Goal: Register for event/course

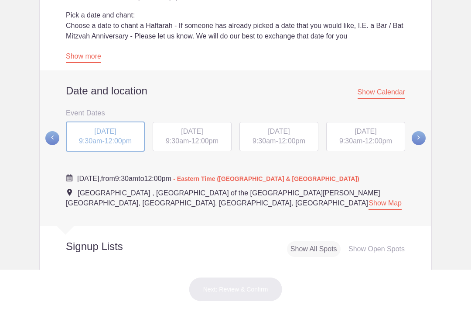
scroll to position [273, 0]
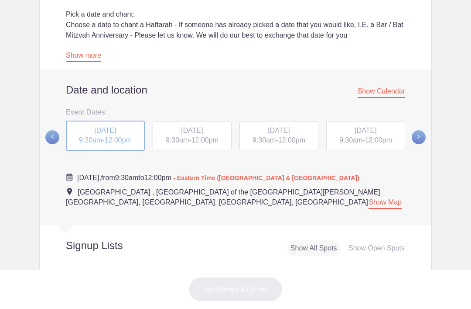
click at [419, 134] on span at bounding box center [419, 137] width 14 height 14
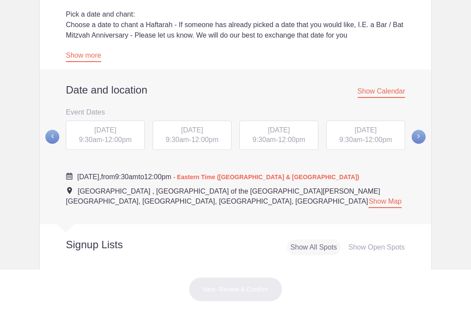
click at [283, 134] on div "SAT, Nov 22, 2025 9:30am - 12:00pm" at bounding box center [279, 135] width 79 height 30
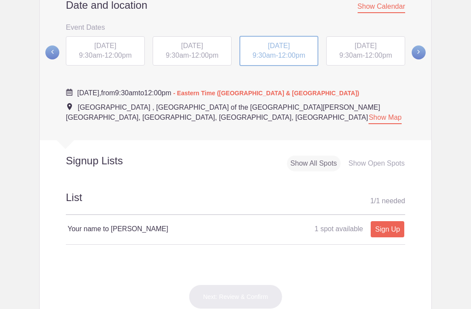
scroll to position [357, 0]
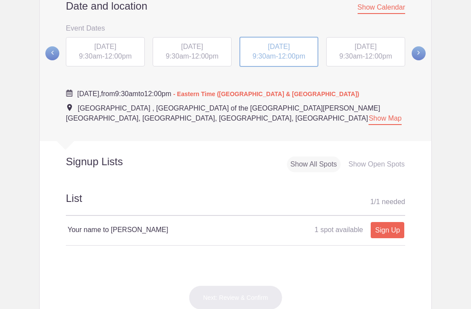
click at [158, 224] on h4 "Your name to Chant Haftarah" at bounding box center [152, 229] width 168 height 10
click at [148, 191] on h2 "List 1 / 1 needed" at bounding box center [236, 203] width 340 height 25
click at [158, 222] on div "Your name to Chant Haftarah 1 spot available 1 spot available Sign Up x" at bounding box center [236, 230] width 340 height 28
click at [144, 191] on h2 "List 1 / 1 needed" at bounding box center [236, 203] width 340 height 25
click at [151, 222] on div "Your name to Chant Haftarah 1 spot available 1 spot available Sign Up x" at bounding box center [236, 230] width 340 height 28
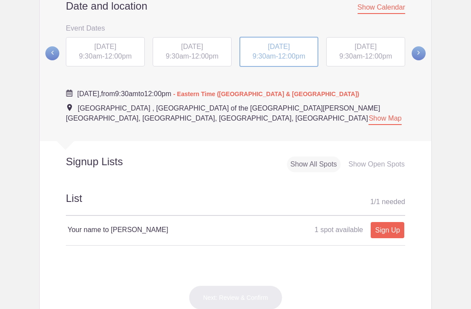
click at [158, 222] on div "Your name to Chant Haftarah 1 spot available 1 spot available Sign Up x" at bounding box center [236, 230] width 340 height 28
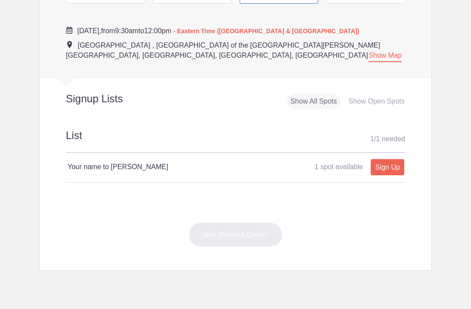
scroll to position [387, 0]
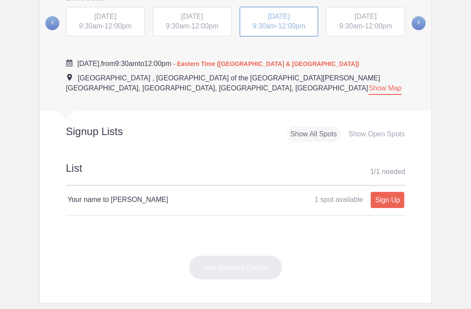
click at [367, 17] on span "SAT, Nov 29, 2025" at bounding box center [366, 16] width 22 height 7
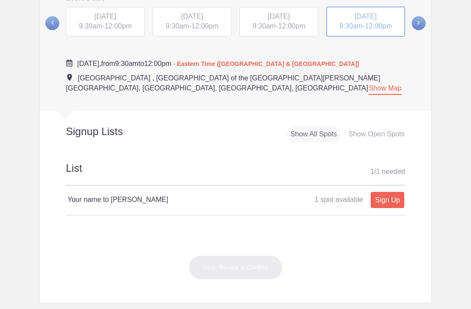
click at [179, 161] on h2 "List 1 / 1 needed" at bounding box center [236, 173] width 340 height 25
click at [191, 161] on h2 "List 1 / 1 needed" at bounding box center [236, 173] width 340 height 25
click at [169, 196] on div "Your name to Chant Haftarah 1 spot available 1 spot available Sign Up x" at bounding box center [236, 200] width 340 height 28
click at [337, 196] on span "1 spot available" at bounding box center [339, 199] width 48 height 7
click at [385, 126] on div "Show Open Spots" at bounding box center [376, 134] width 63 height 16
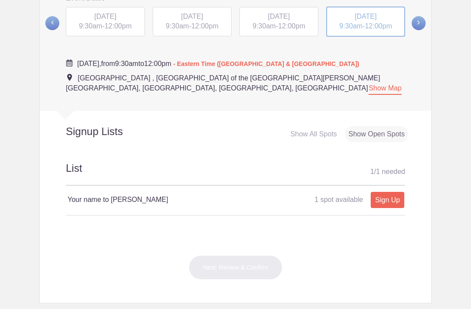
click at [163, 195] on div "Your name to Chant Haftarah 1 spot available 1 spot available Sign Up x" at bounding box center [236, 200] width 340 height 28
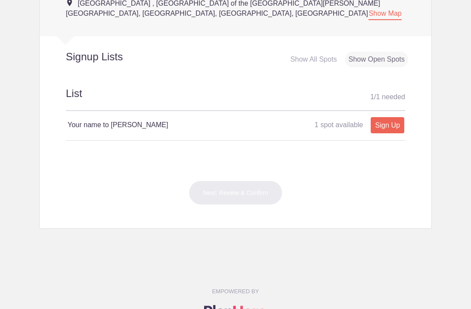
scroll to position [463, 0]
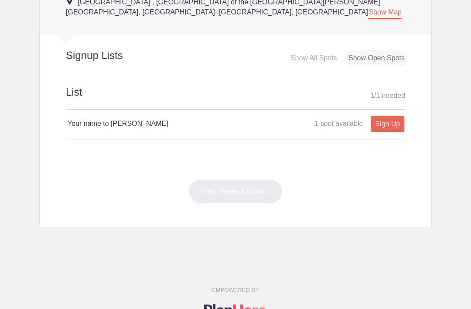
click at [388, 116] on link "Sign Up" at bounding box center [388, 124] width 34 height 16
type input "1"
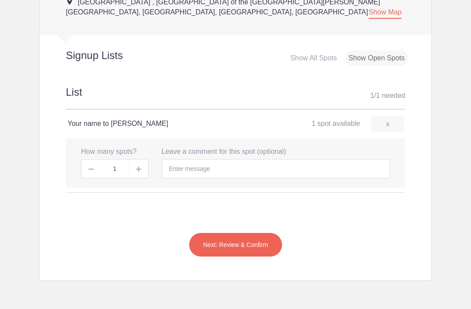
click at [86, 85] on h2 "List 1 / 1 needed" at bounding box center [236, 97] width 340 height 25
click at [101, 85] on h2 "List 1 / 1 needed" at bounding box center [236, 97] width 340 height 25
click at [141, 118] on div "Your name to Chant Haftarah 1 spot available 1 spot available Sign Up x" at bounding box center [236, 124] width 340 height 28
click at [143, 118] on h4 "Your name to Chant Haftarah" at bounding box center [152, 123] width 168 height 10
click at [232, 159] on input "text" at bounding box center [276, 168] width 229 height 19
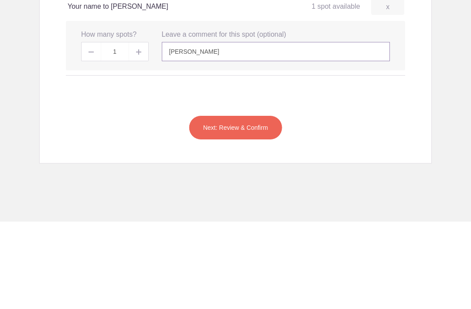
scroll to position [513, 0]
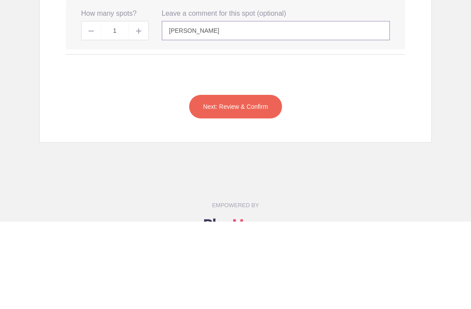
type input "Rabba Cheryl Miller"
click at [254, 182] on button "Next: Review & Confirm" at bounding box center [236, 194] width 94 height 24
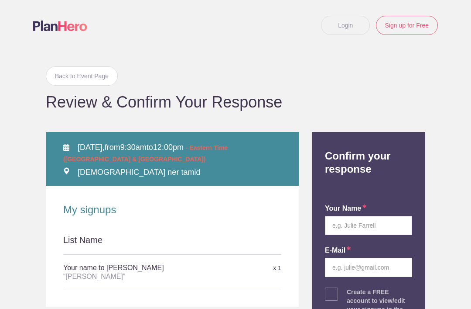
click at [378, 224] on input "text" at bounding box center [368, 225] width 87 height 19
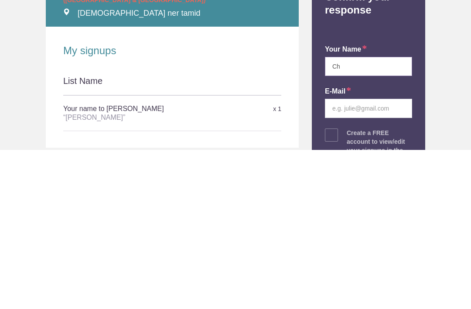
type input "C"
type input "Rabbi Cheryl Miller"
click at [358, 258] on input "email" at bounding box center [368, 267] width 87 height 19
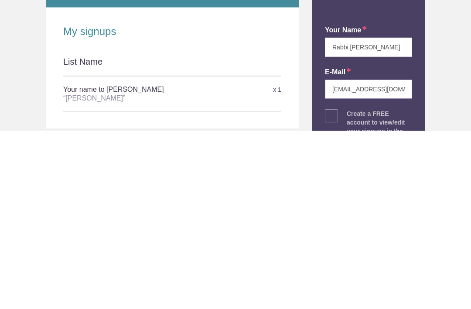
type input "cantorcheryl@gmail.com"
click at [146, 259] on h5 "Your name to Chant Haftarah “Rabba Cheryl Miller”" at bounding box center [135, 272] width 145 height 26
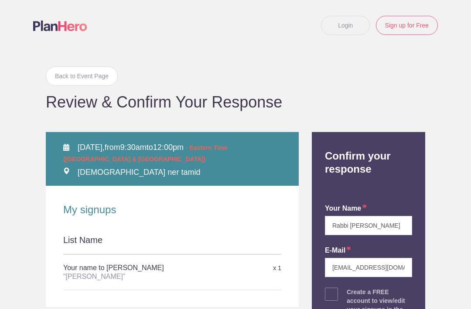
click at [275, 265] on div "x 1" at bounding box center [245, 267] width 73 height 15
click at [151, 275] on div "“Rabba Cheryl Miller”" at bounding box center [135, 276] width 145 height 9
click at [127, 276] on div "“Rabba Cheryl Miller”" at bounding box center [135, 276] width 145 height 9
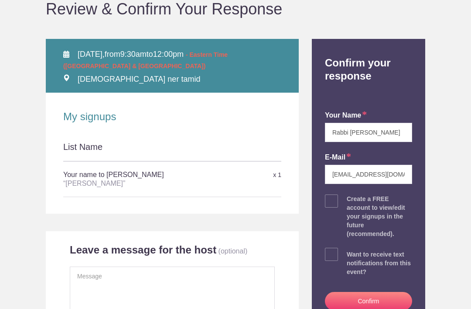
scroll to position [103, 0]
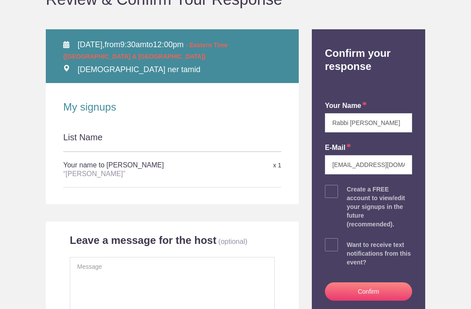
click at [332, 189] on span at bounding box center [331, 191] width 13 height 13
click at [350, 189] on input "checkbox" at bounding box center [393, 189] width 87 height 6
checkbox input "true"
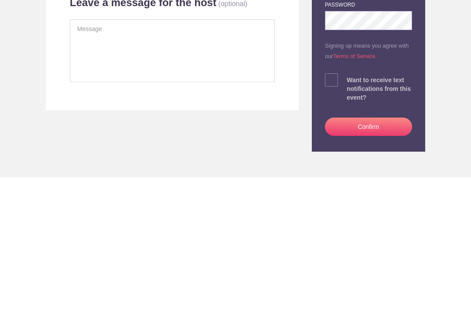
scroll to position [211, 0]
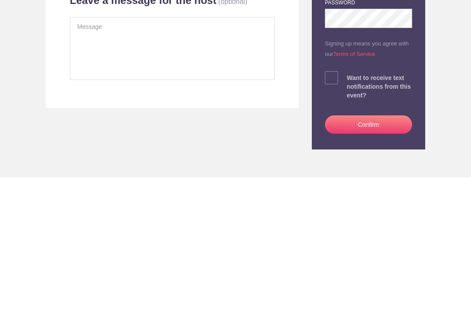
click at [333, 203] on span at bounding box center [331, 209] width 13 height 13
click at [350, 204] on input "checkbox" at bounding box center [393, 207] width 87 height 6
checkbox input "true"
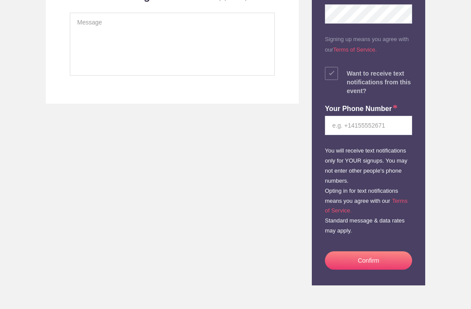
scroll to position [342, 0]
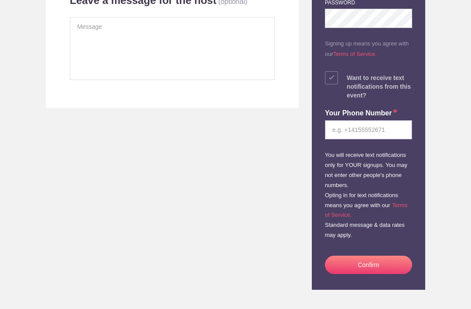
click at [377, 130] on input "tel" at bounding box center [368, 129] width 87 height 19
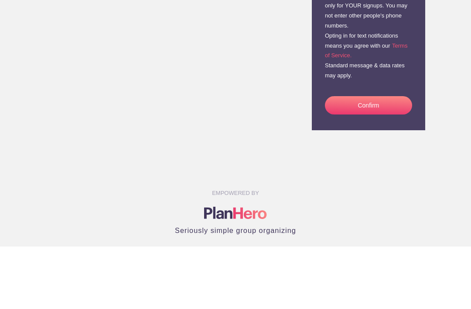
scroll to position [440, 0]
type input "978.807.5075"
click at [375, 158] on button "Confirm" at bounding box center [368, 167] width 87 height 18
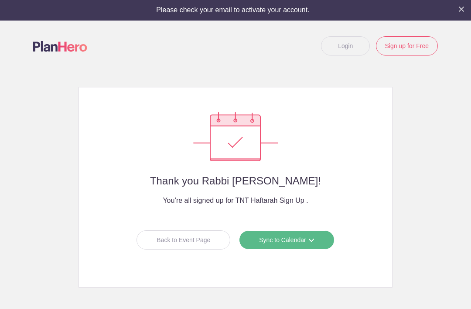
click at [290, 243] on link "Sync to Calendar" at bounding box center [286, 239] width 95 height 19
click at [276, 300] on link "Apple iCal" at bounding box center [284, 293] width 78 height 17
